Goal: Check status: Check status

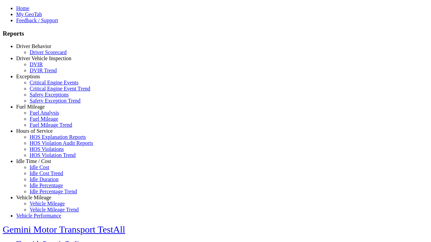
click at [39, 49] on link "Driver Behavior" at bounding box center [33, 46] width 35 height 6
click at [44, 55] on link "Driver Scorecard" at bounding box center [48, 52] width 37 height 6
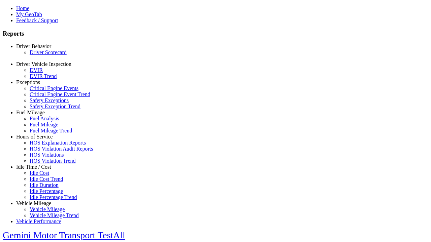
scroll to position [141, 0]
